Goal: Information Seeking & Learning: Find specific page/section

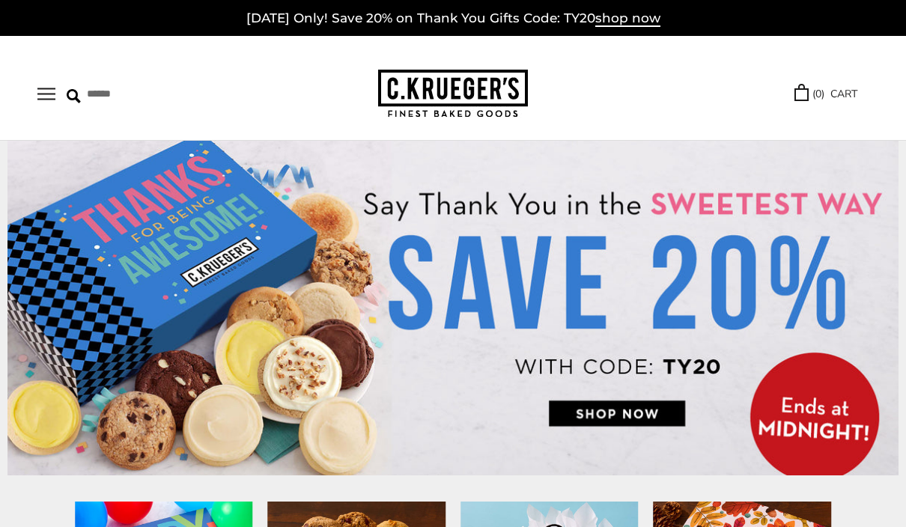
click at [40, 91] on button "Open navigation" at bounding box center [46, 94] width 18 height 13
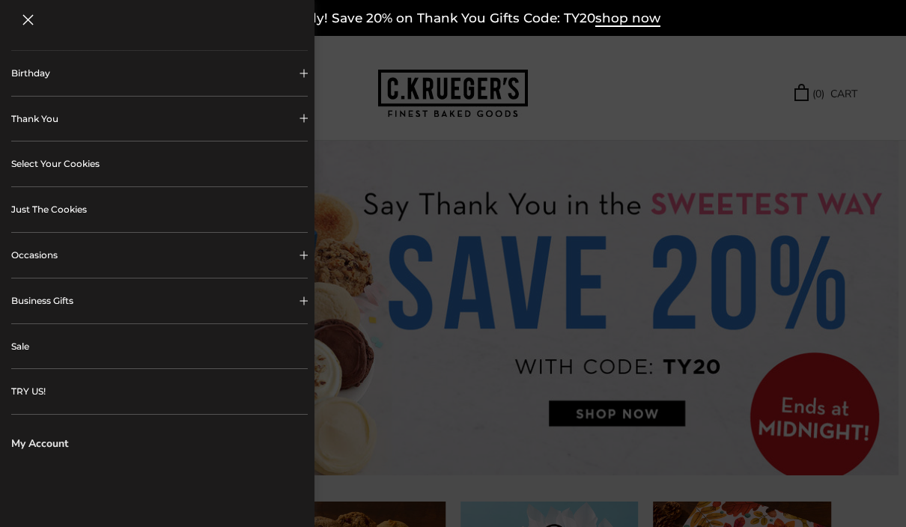
scroll to position [358, 0]
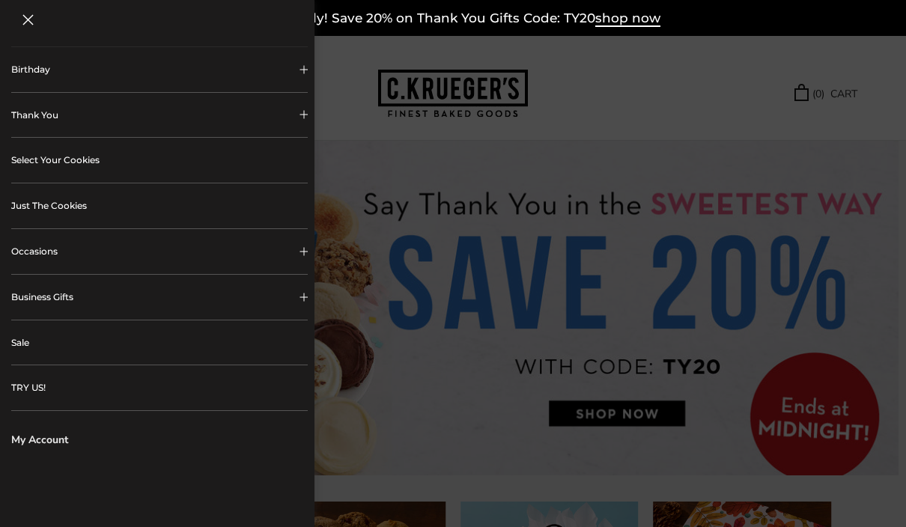
click at [284, 264] on button "Occasions" at bounding box center [159, 251] width 297 height 45
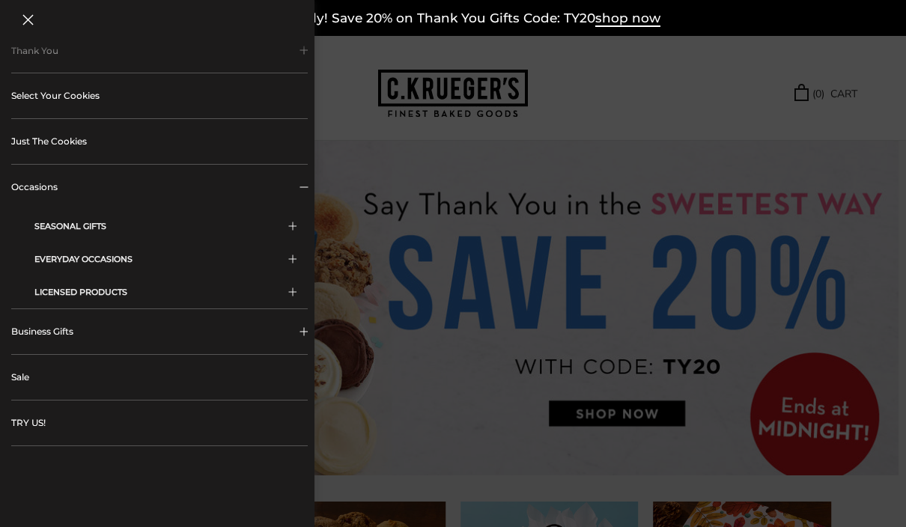
scroll to position [427, 0]
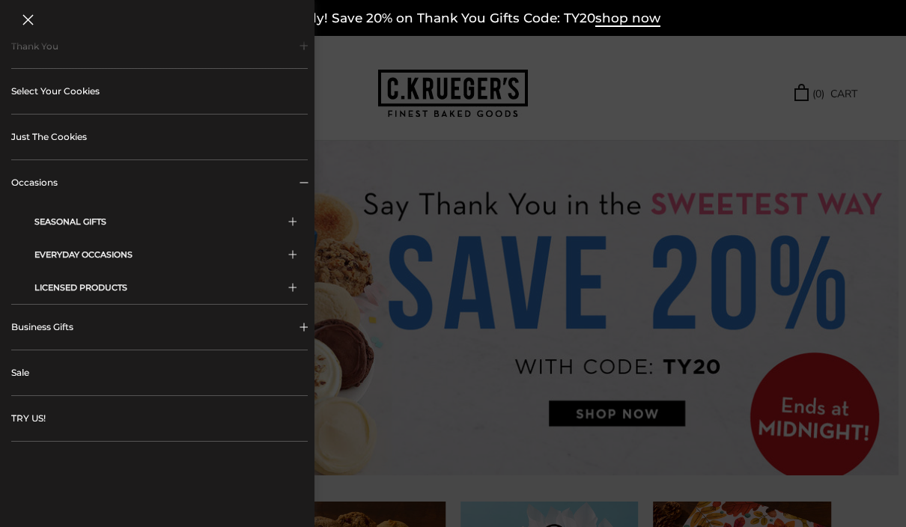
click at [286, 337] on button "Business Gifts" at bounding box center [159, 327] width 297 height 45
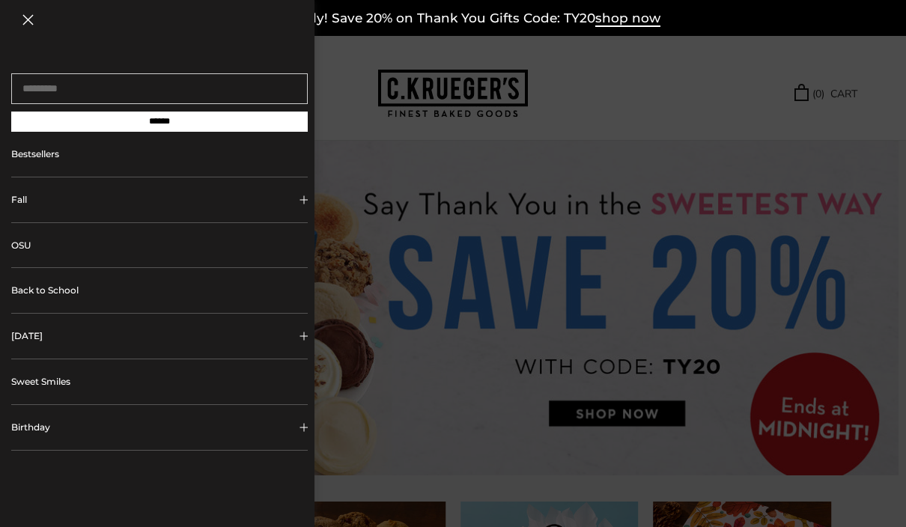
scroll to position [0, 0]
click at [261, 164] on link "Bestsellers" at bounding box center [159, 154] width 297 height 45
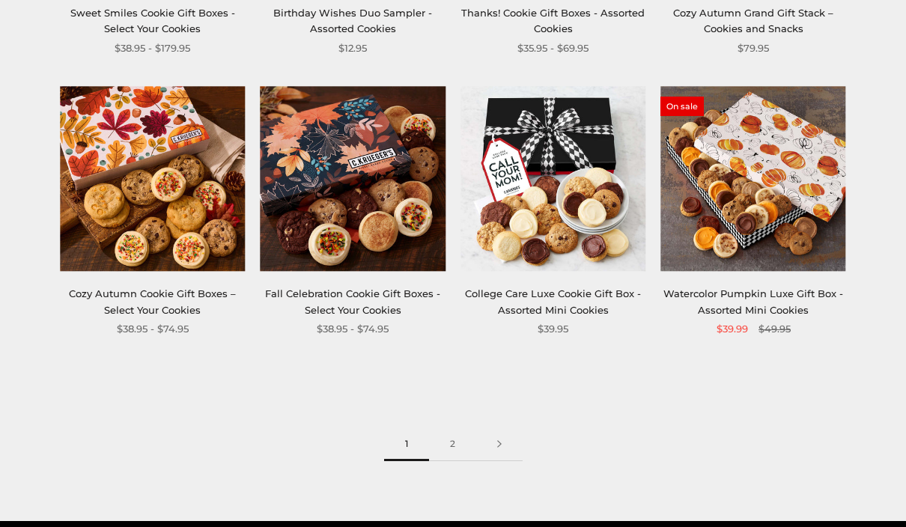
scroll to position [1621, 0]
click at [452, 437] on link "2" at bounding box center [452, 445] width 47 height 34
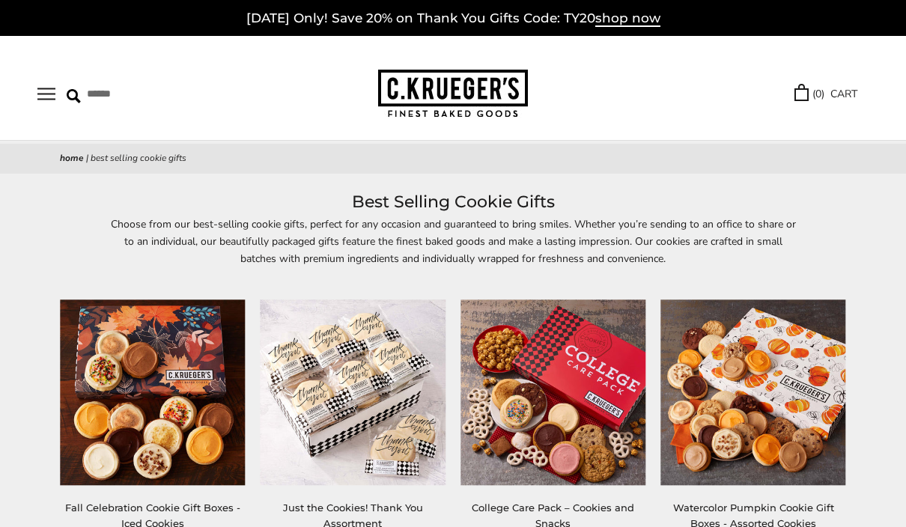
click at [41, 89] on button "Open navigation" at bounding box center [46, 94] width 18 height 13
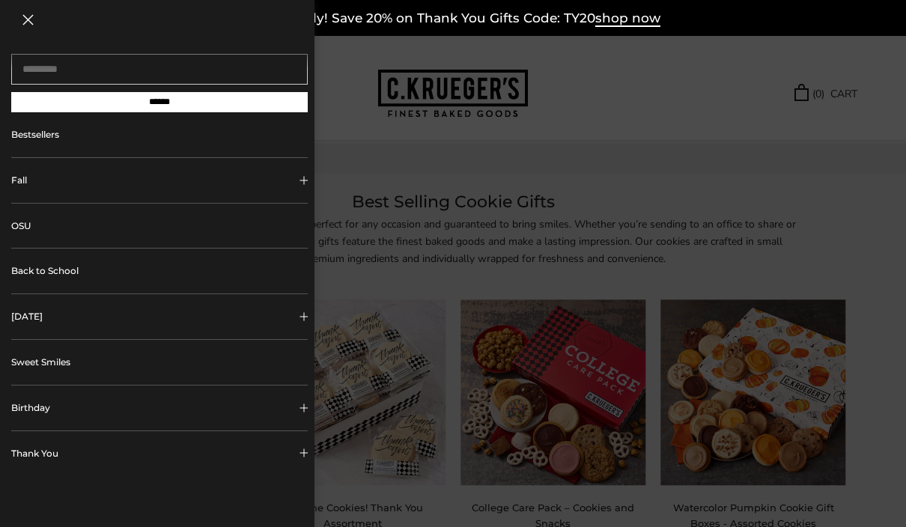
scroll to position [22, 0]
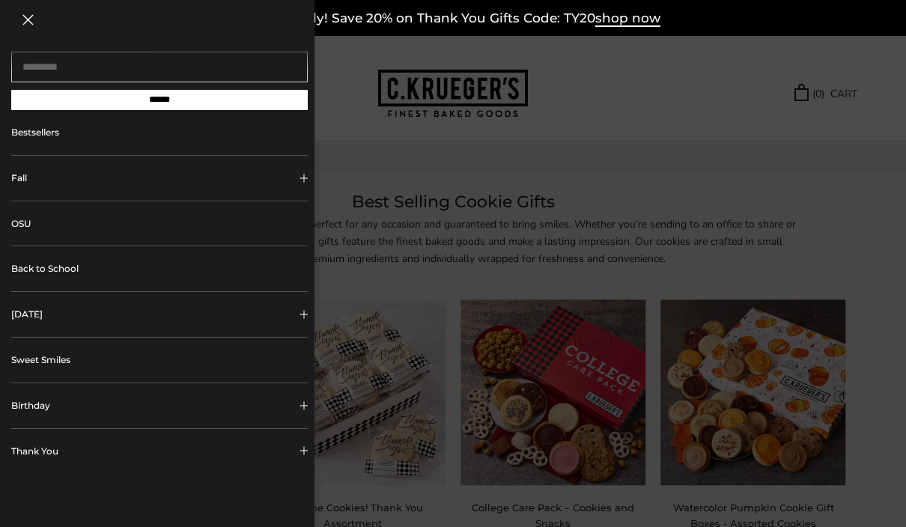
click at [234, 230] on link "OSU" at bounding box center [159, 223] width 297 height 45
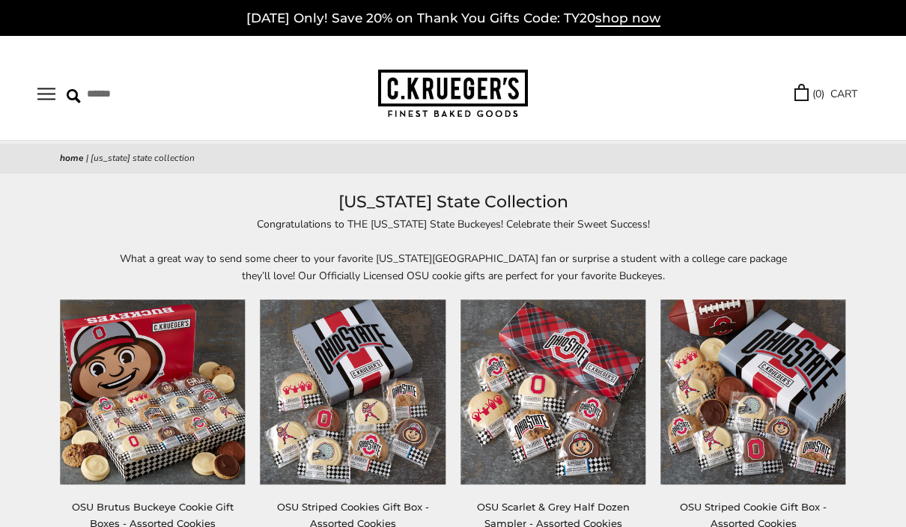
click at [40, 88] on button "Open navigation" at bounding box center [46, 94] width 18 height 13
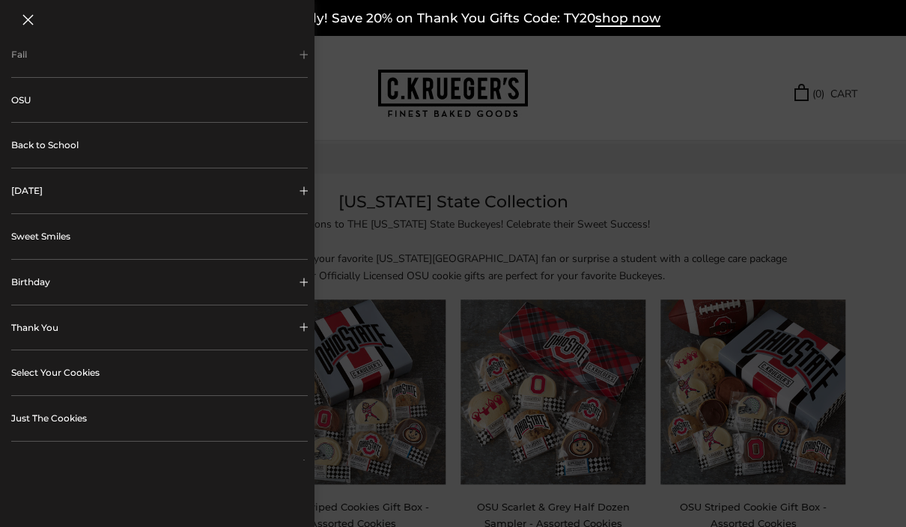
scroll to position [148, 0]
click at [204, 244] on link "Sweet Smiles" at bounding box center [159, 234] width 297 height 45
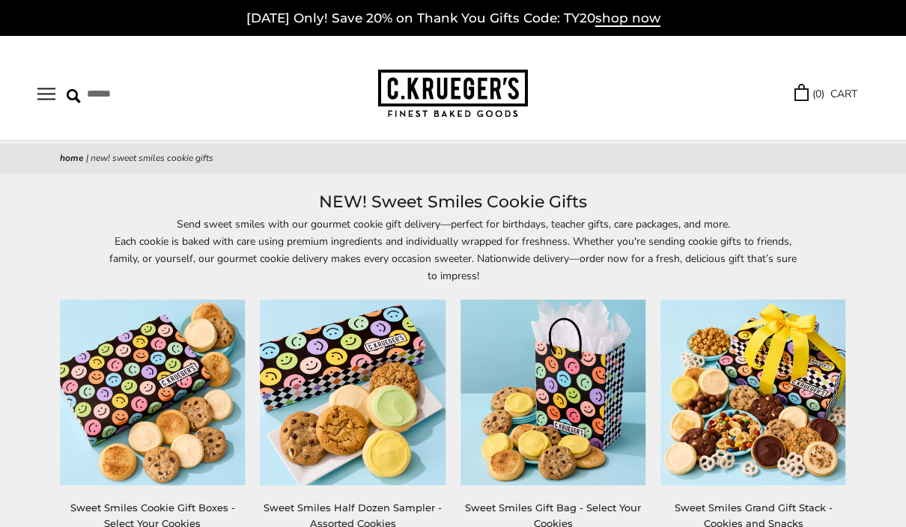
click at [46, 88] on button "Open navigation" at bounding box center [46, 94] width 18 height 13
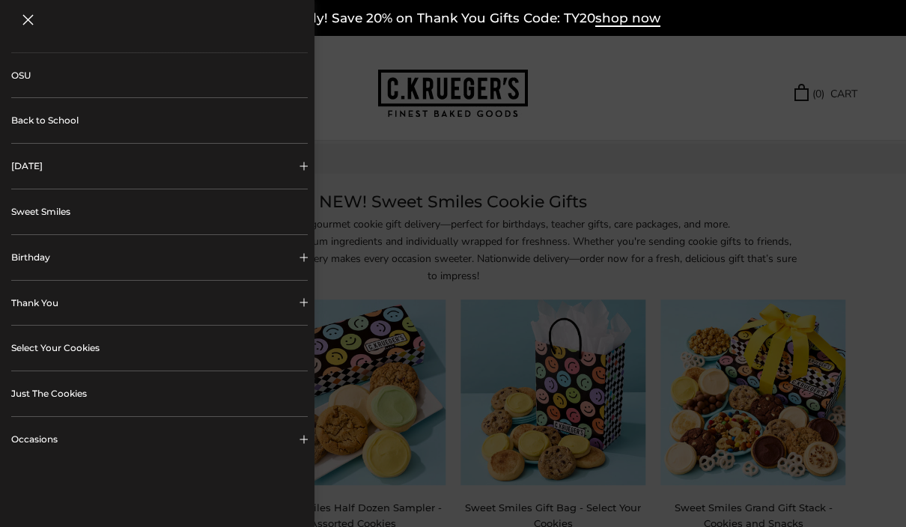
scroll to position [187, 0]
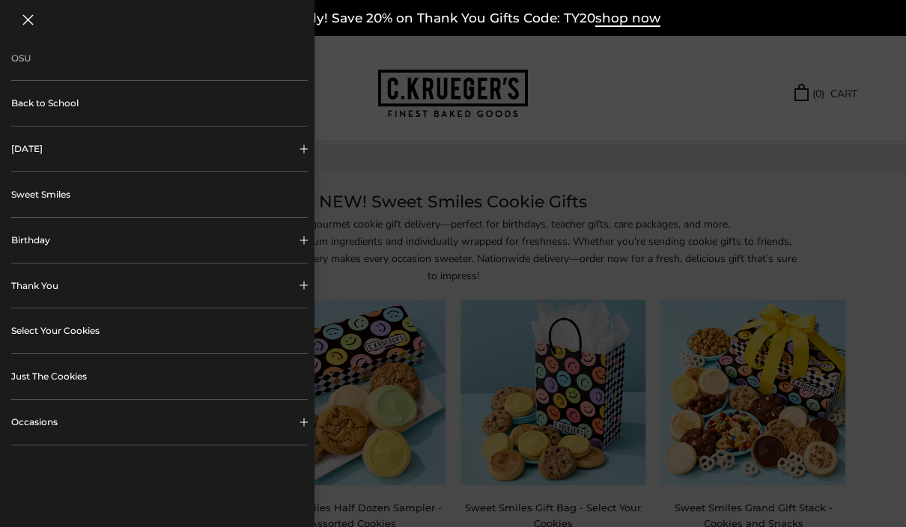
click at [259, 295] on button "Thank You" at bounding box center [159, 286] width 297 height 45
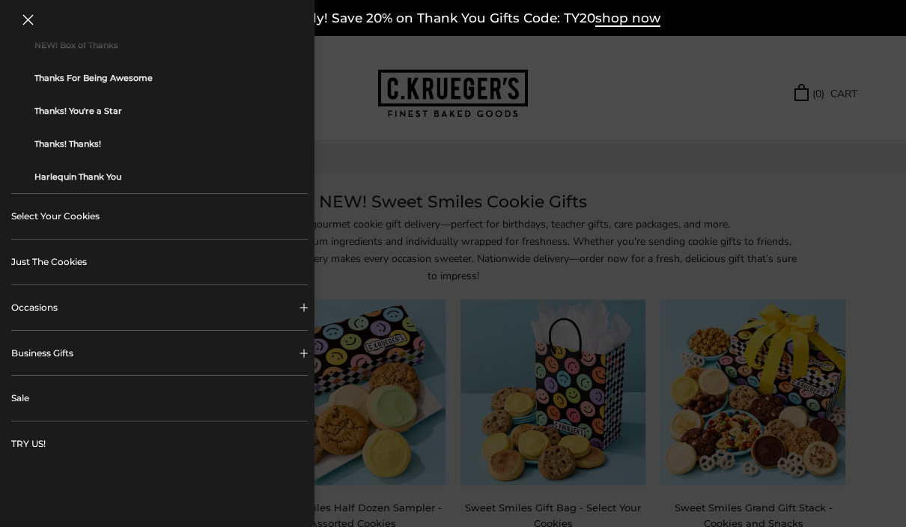
scroll to position [511, 0]
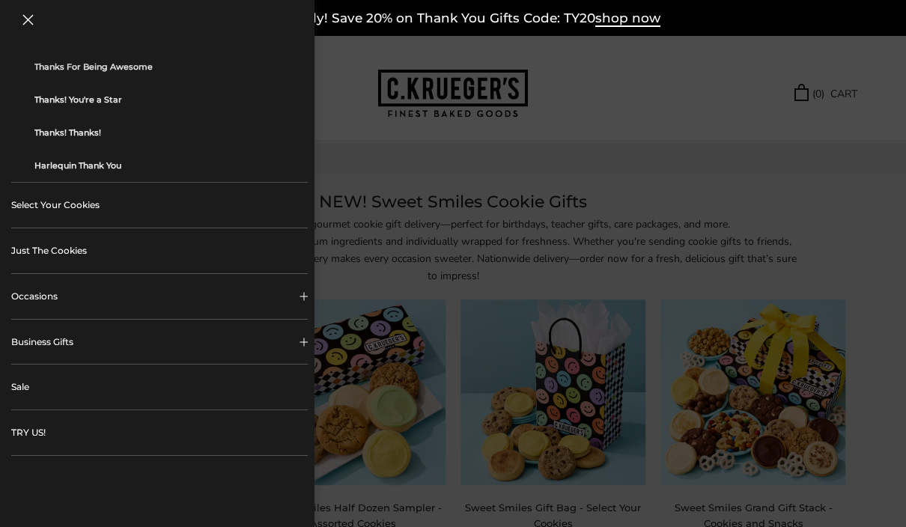
click at [86, 216] on link "Select Your Cookies" at bounding box center [159, 205] width 297 height 45
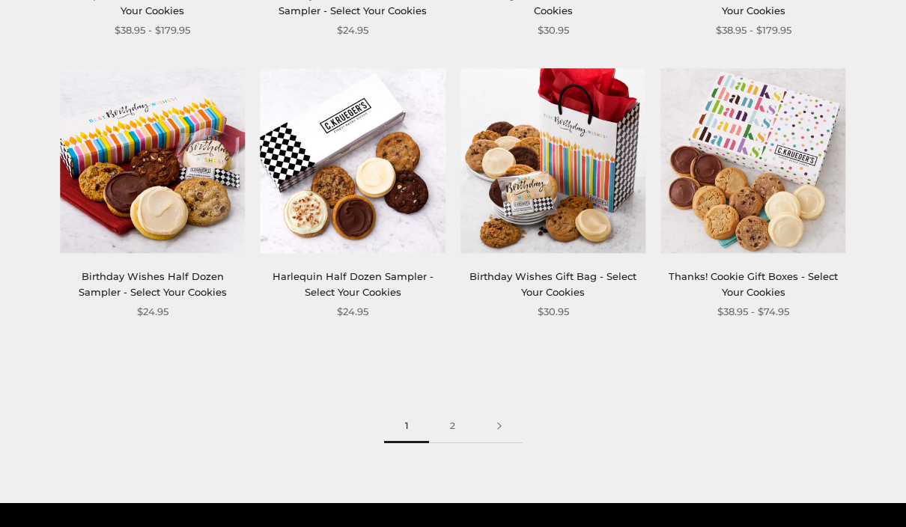
scroll to position [1631, 0]
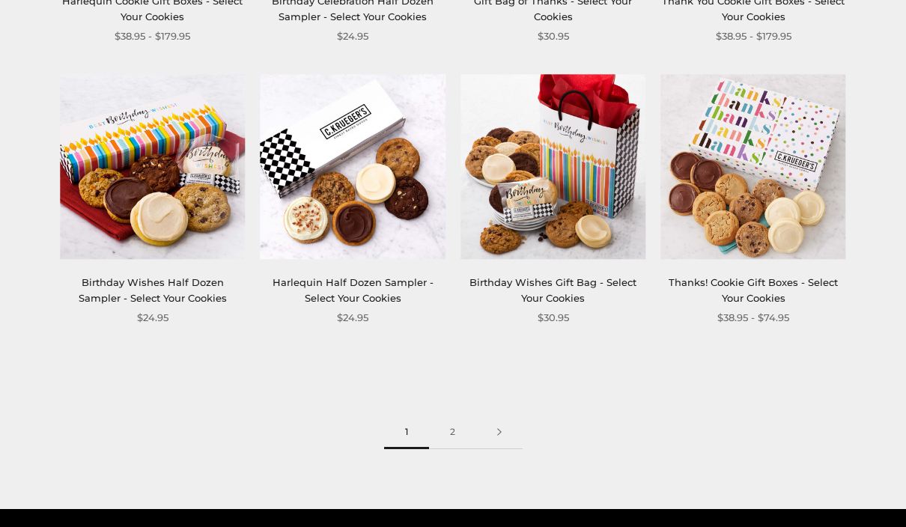
click at [461, 416] on link "2" at bounding box center [452, 433] width 47 height 34
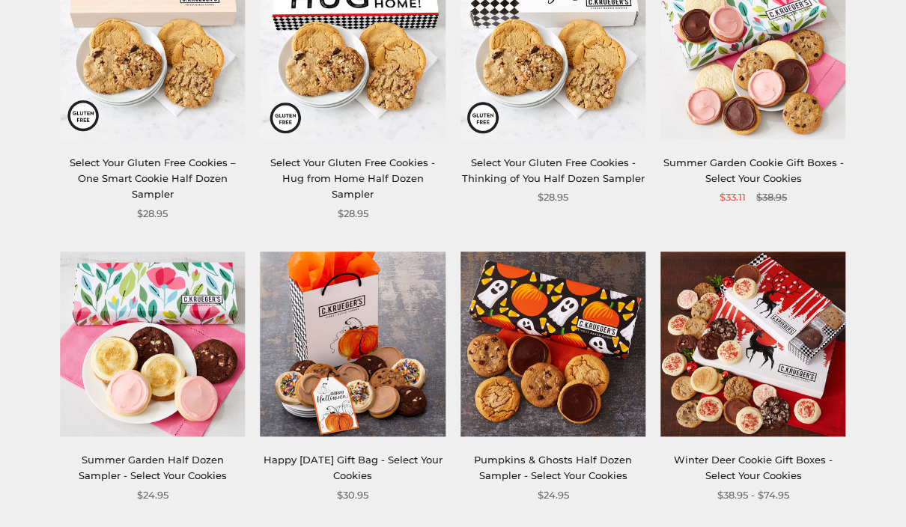
scroll to position [823, 0]
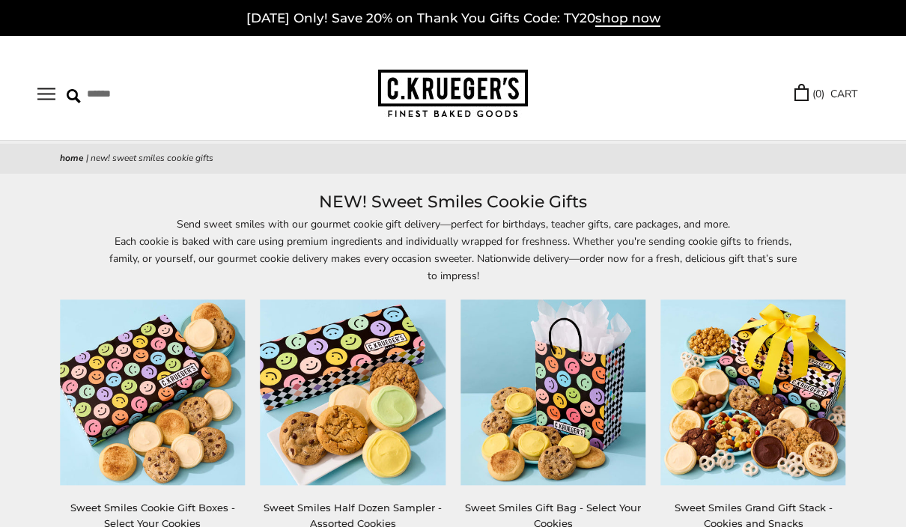
click at [46, 88] on button "Open navigation" at bounding box center [46, 94] width 18 height 13
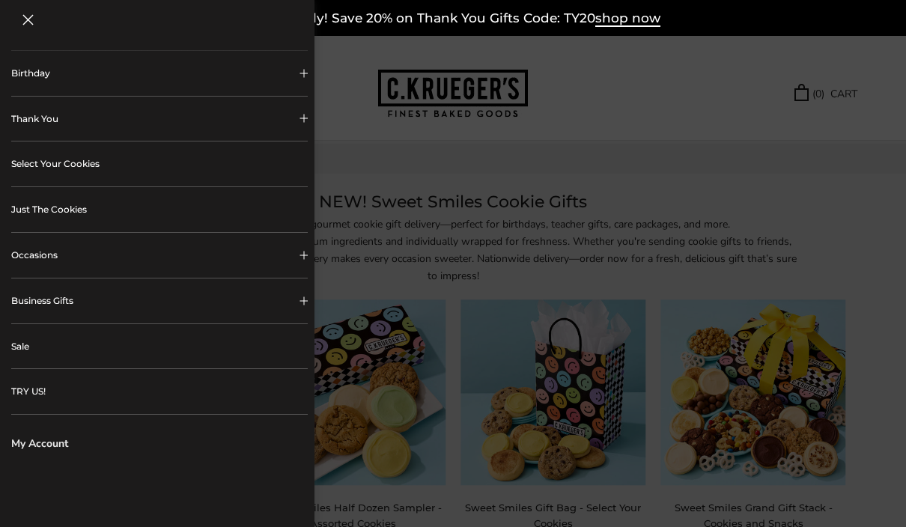
scroll to position [356, 0]
click at [87, 201] on link "Just The Cookies" at bounding box center [159, 208] width 297 height 45
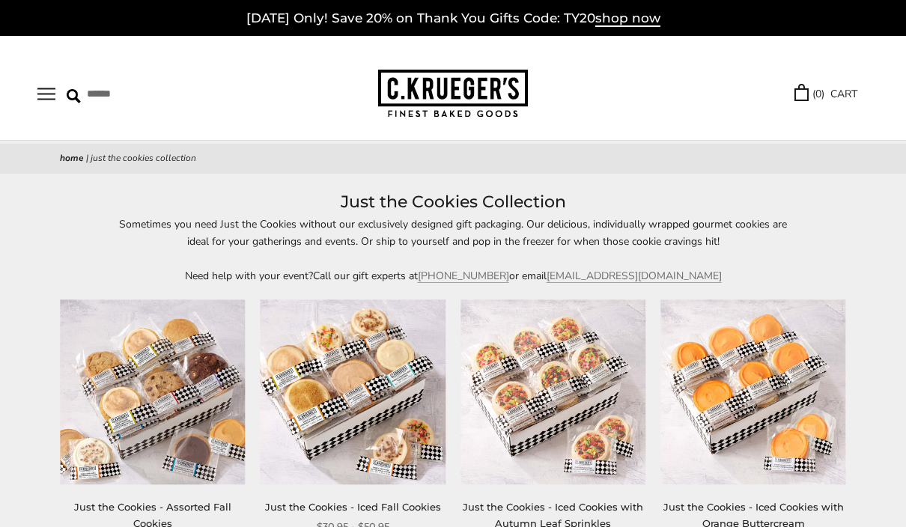
click at [46, 88] on button "Open navigation" at bounding box center [46, 94] width 18 height 13
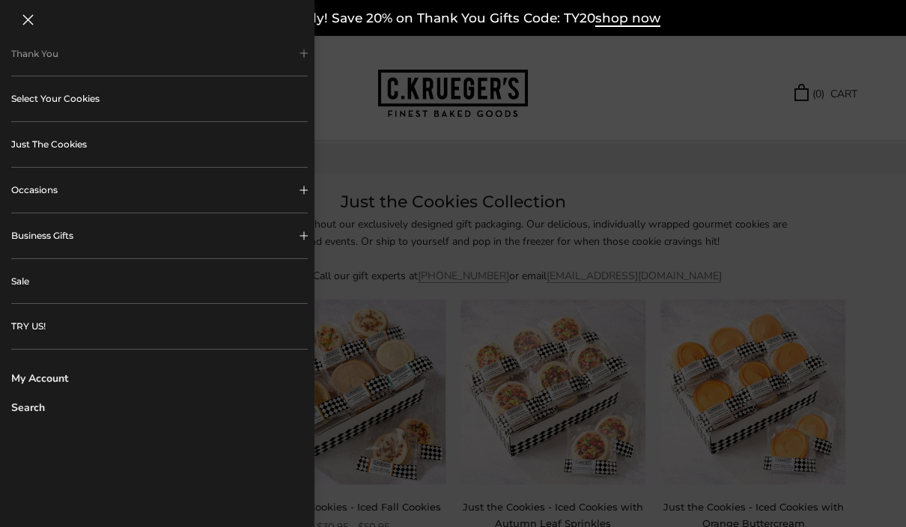
scroll to position [417, 0]
click at [43, 294] on link "Sale" at bounding box center [159, 283] width 297 height 45
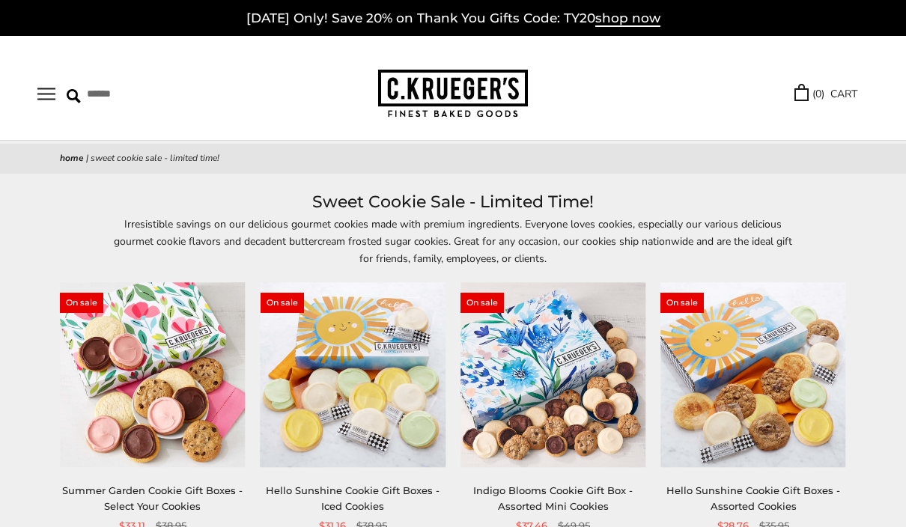
click at [55, 93] on button "Open navigation" at bounding box center [46, 94] width 18 height 13
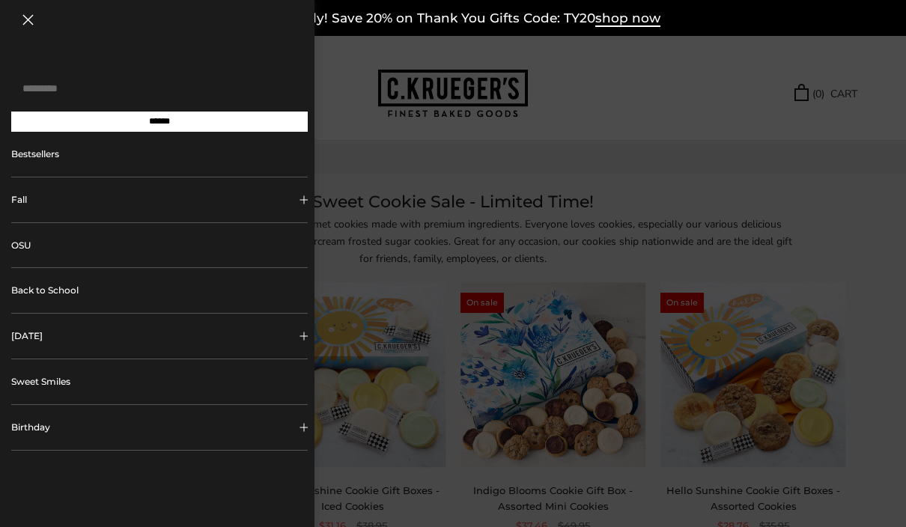
click at [97, 87] on input "Search..." at bounding box center [159, 88] width 297 height 31
type input "********"
click at [160, 127] on input "******" at bounding box center [159, 122] width 297 height 20
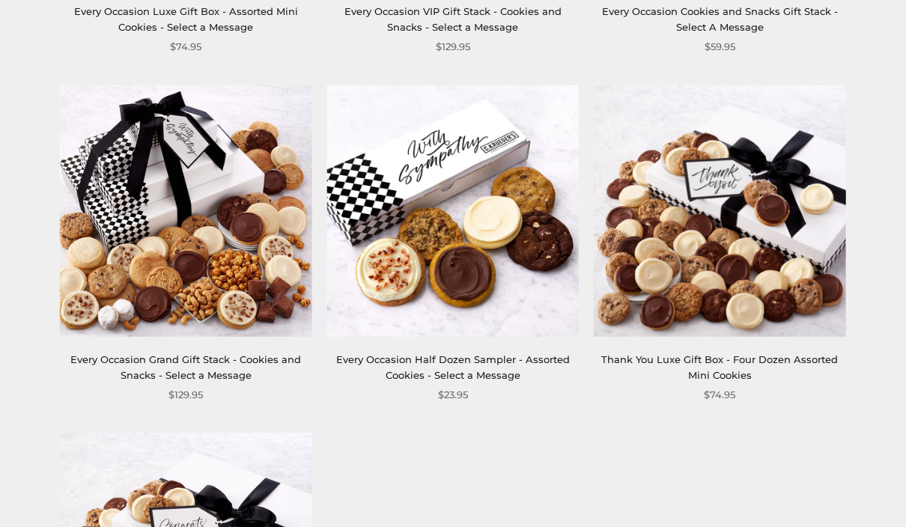
scroll to position [1582, 0]
